Goal: Task Accomplishment & Management: Use online tool/utility

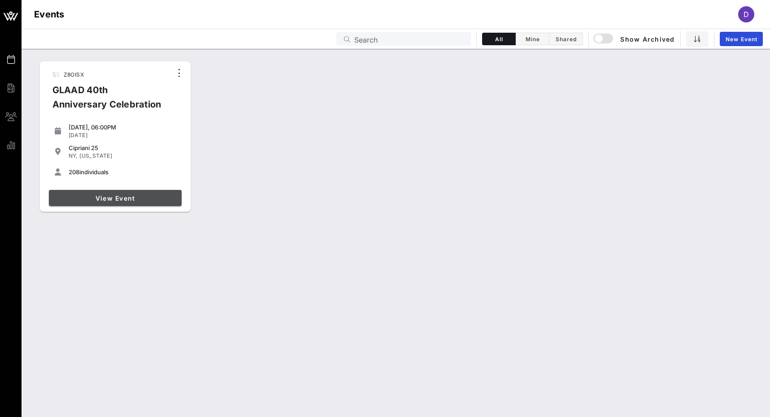
click at [142, 200] on span "View Event" at bounding box center [115, 199] width 126 height 8
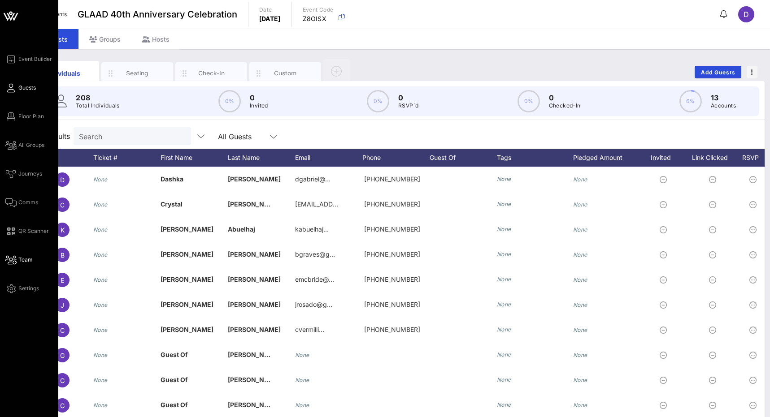
click at [24, 259] on span "Team" at bounding box center [25, 260] width 14 height 8
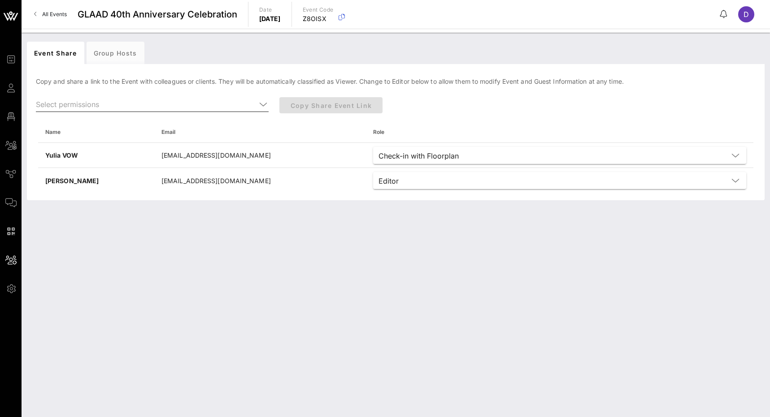
click at [262, 104] on icon at bounding box center [263, 104] width 8 height 11
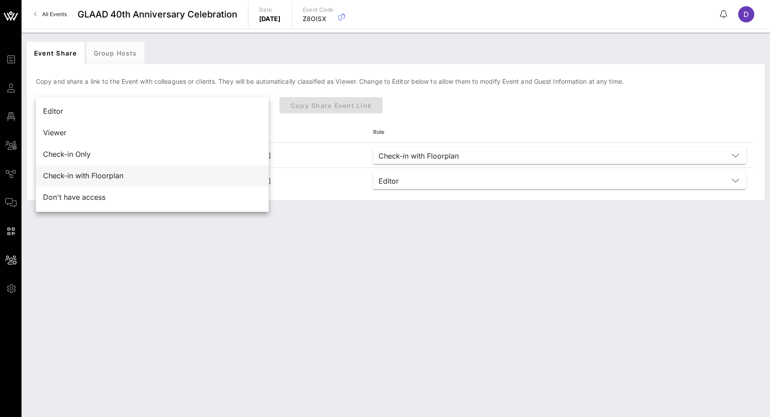
click at [206, 174] on div "Check-in with Floorplan" at bounding box center [152, 176] width 218 height 9
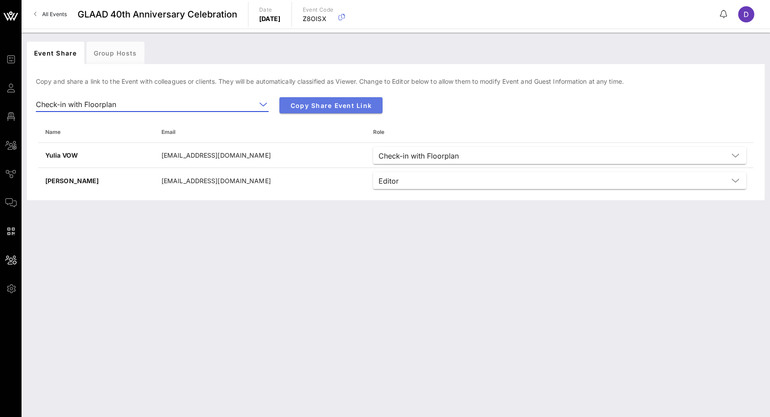
click at [341, 104] on span "Copy Share Event Link" at bounding box center [331, 106] width 89 height 8
